Goal: Task Accomplishment & Management: Use online tool/utility

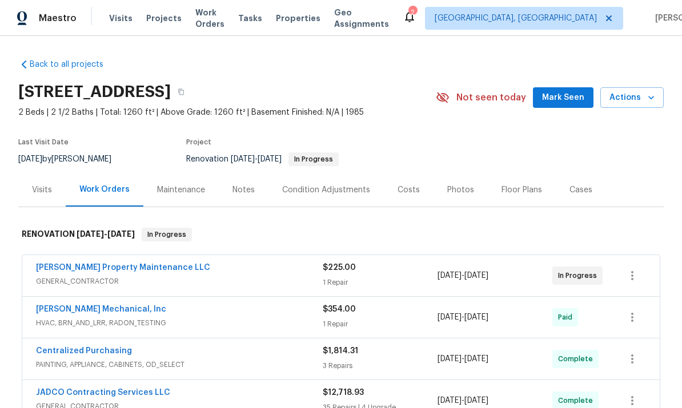
click at [476, 100] on span "Actions" at bounding box center [631, 98] width 45 height 14
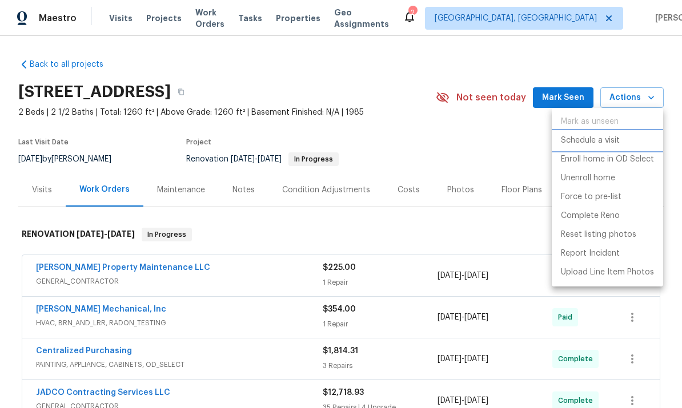
click at [476, 141] on p "Schedule a visit" at bounding box center [590, 141] width 59 height 12
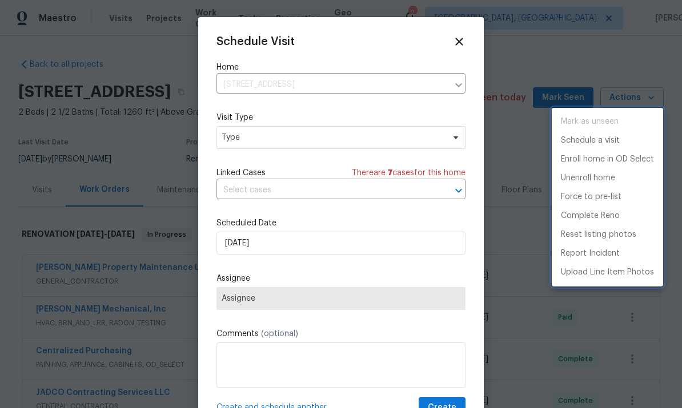
click at [306, 135] on div at bounding box center [341, 204] width 682 height 408
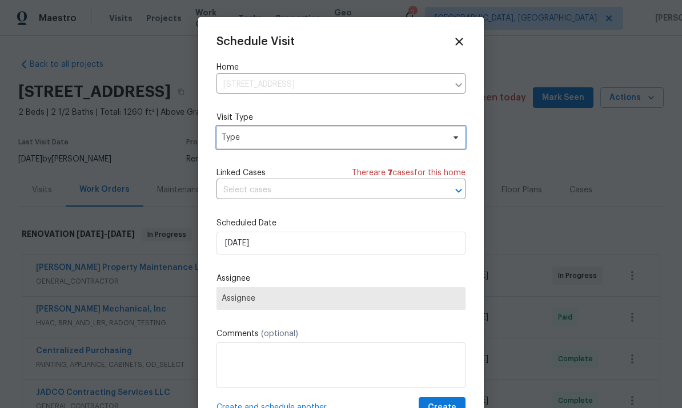
click at [257, 140] on span "Type" at bounding box center [333, 137] width 222 height 11
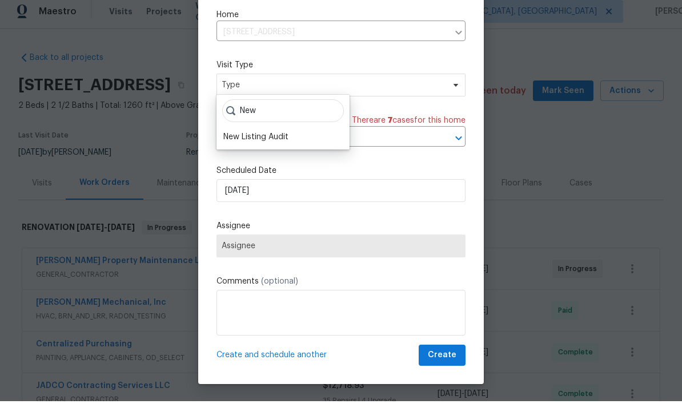
scroll to position [26, 0]
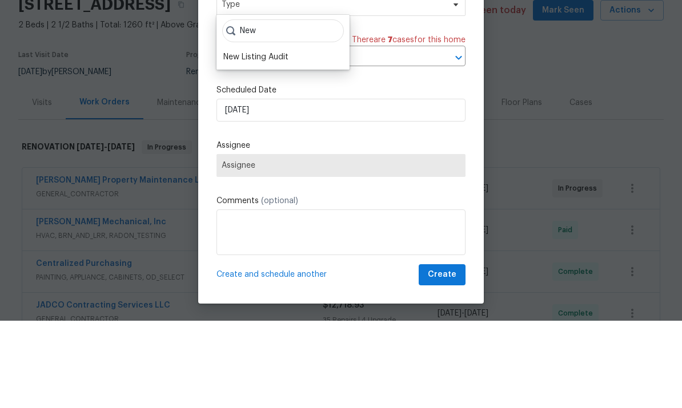
type input "New"
click at [271, 139] on div "New Listing Audit" at bounding box center [255, 144] width 65 height 11
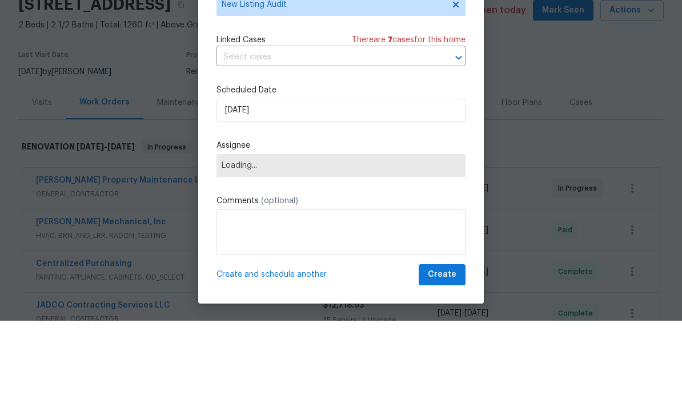
scroll to position [43, 0]
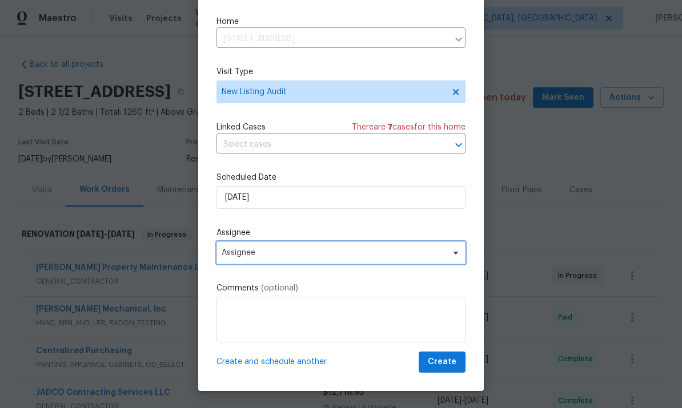
click at [295, 251] on span "Assignee" at bounding box center [334, 252] width 224 height 9
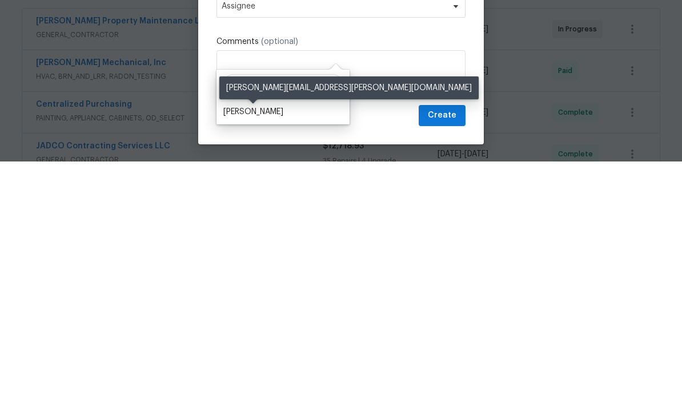
type input "Cyn"
click at [262, 353] on div "[PERSON_NAME]" at bounding box center [253, 358] width 60 height 11
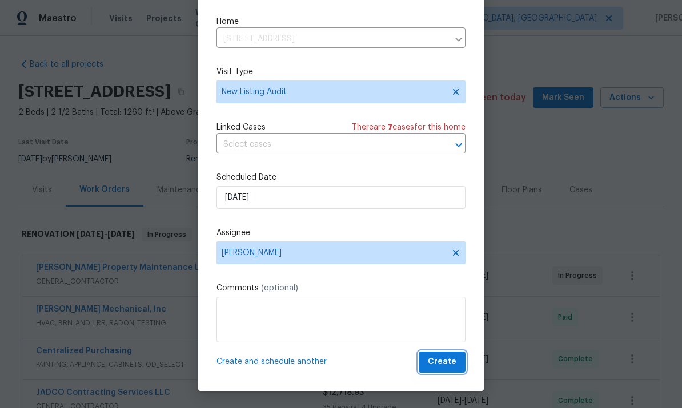
click at [452, 362] on span "Create" at bounding box center [442, 362] width 29 height 14
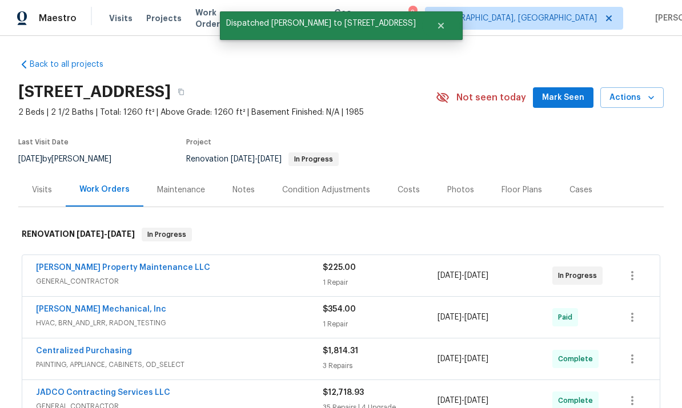
scroll to position [0, 0]
click at [241, 184] on div "Notes" at bounding box center [243, 189] width 22 height 11
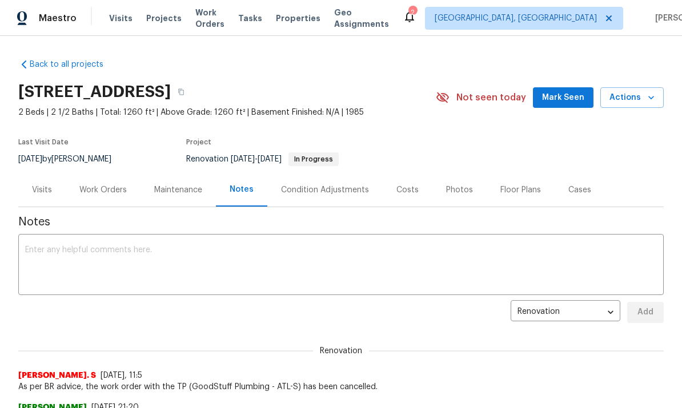
click at [102, 186] on div "Work Orders" at bounding box center [102, 189] width 47 height 11
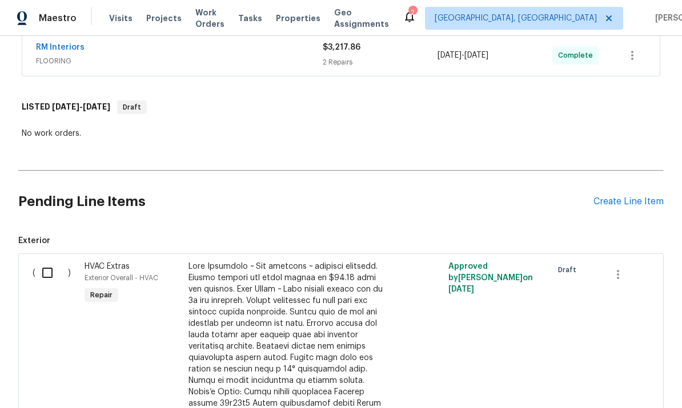
scroll to position [467, 0]
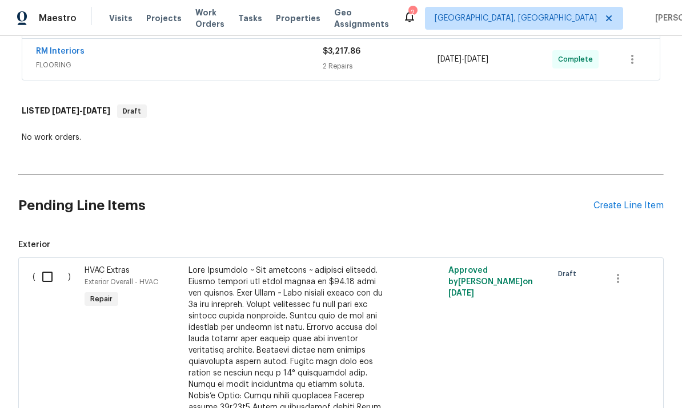
click at [476, 207] on div "Create Line Item" at bounding box center [628, 205] width 70 height 11
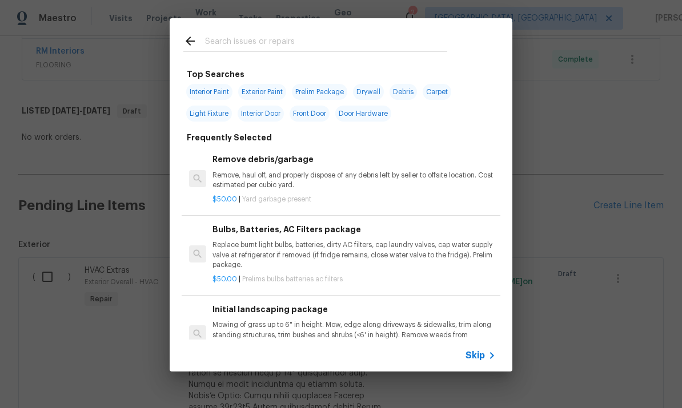
click at [280, 35] on input "text" at bounding box center [326, 42] width 242 height 17
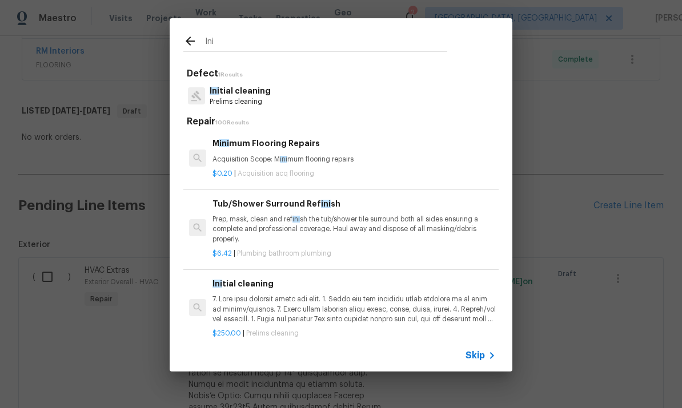
type input "Ini"
click at [274, 88] on div "Ini tial cleaning Prelims cleaning" at bounding box center [340, 96] width 315 height 31
click at [255, 99] on p "Prelims cleaning" at bounding box center [240, 102] width 61 height 10
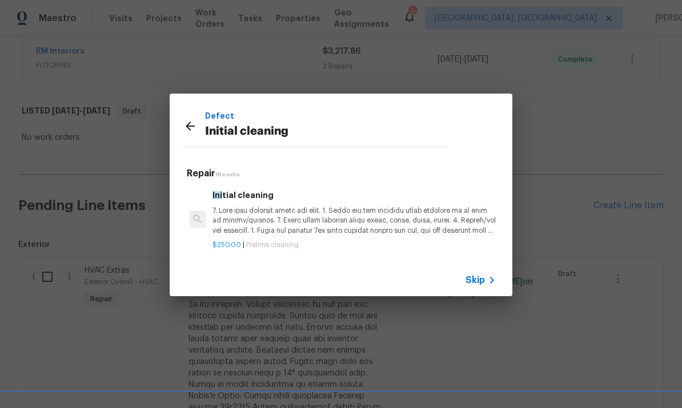
click at [408, 220] on p at bounding box center [353, 220] width 283 height 29
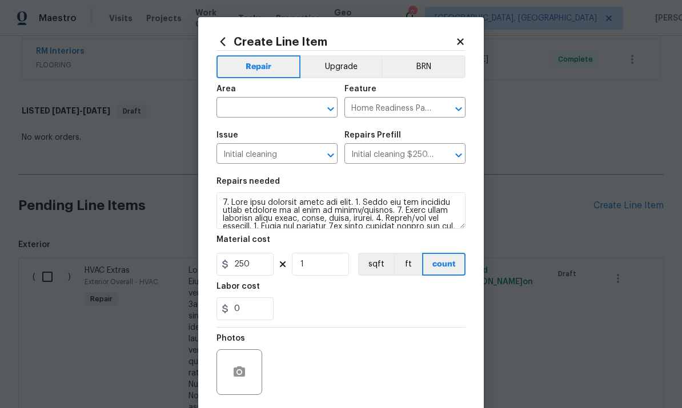
click at [250, 104] on input "text" at bounding box center [260, 109] width 89 height 18
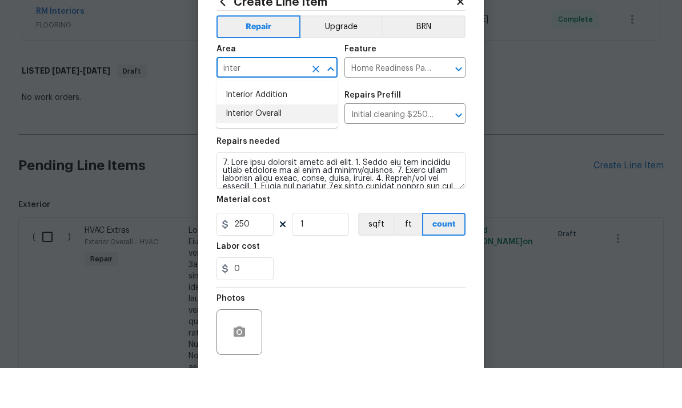
click at [280, 145] on li "Interior Overall" at bounding box center [276, 154] width 121 height 19
type input "Interior Overall"
click at [469, 90] on div "Create Line Item Repair Upgrade BRN Area Interior Overall ​ Feature Home Readin…" at bounding box center [341, 246] width 286 height 458
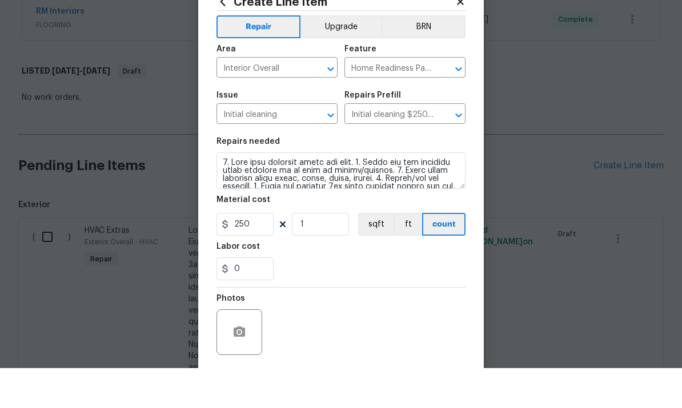
scroll to position [40, 0]
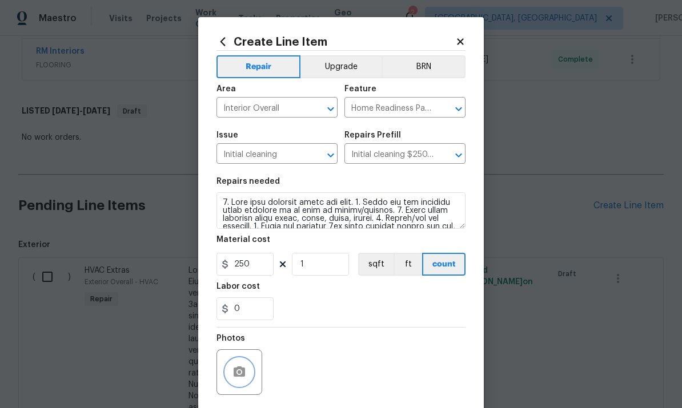
click at [247, 367] on button "button" at bounding box center [239, 372] width 27 height 27
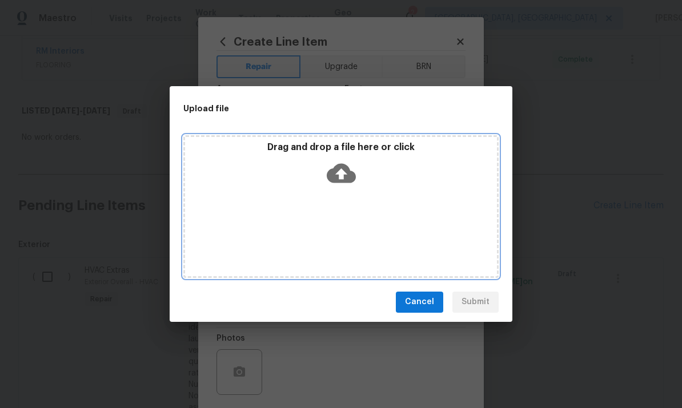
click at [372, 241] on div "Drag and drop a file here or click" at bounding box center [340, 206] width 315 height 143
